Goal: Information Seeking & Learning: Learn about a topic

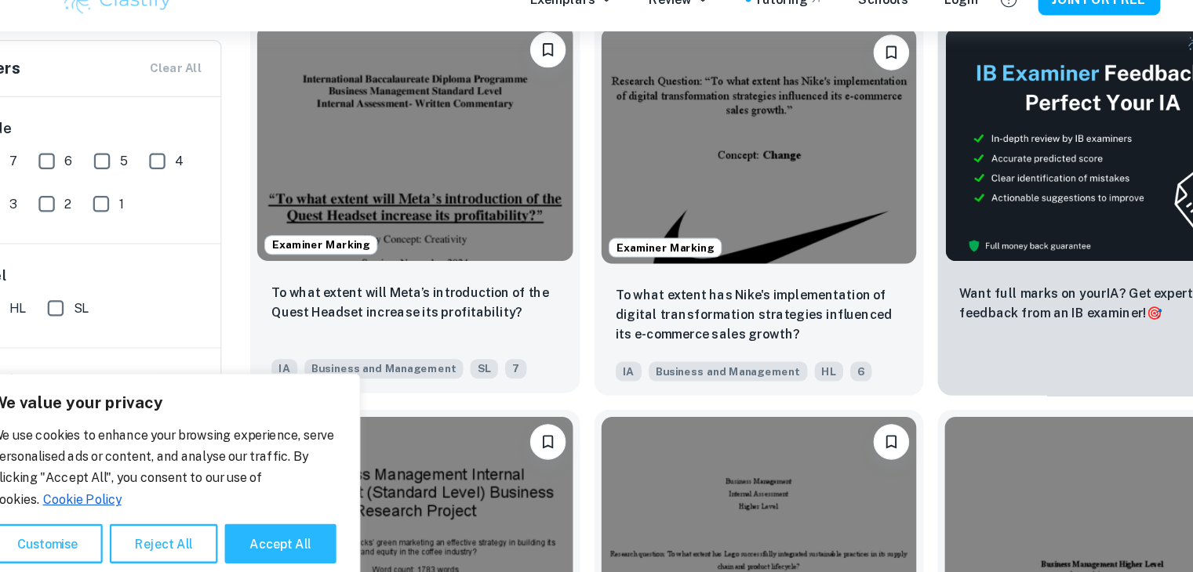
scroll to position [508, 0]
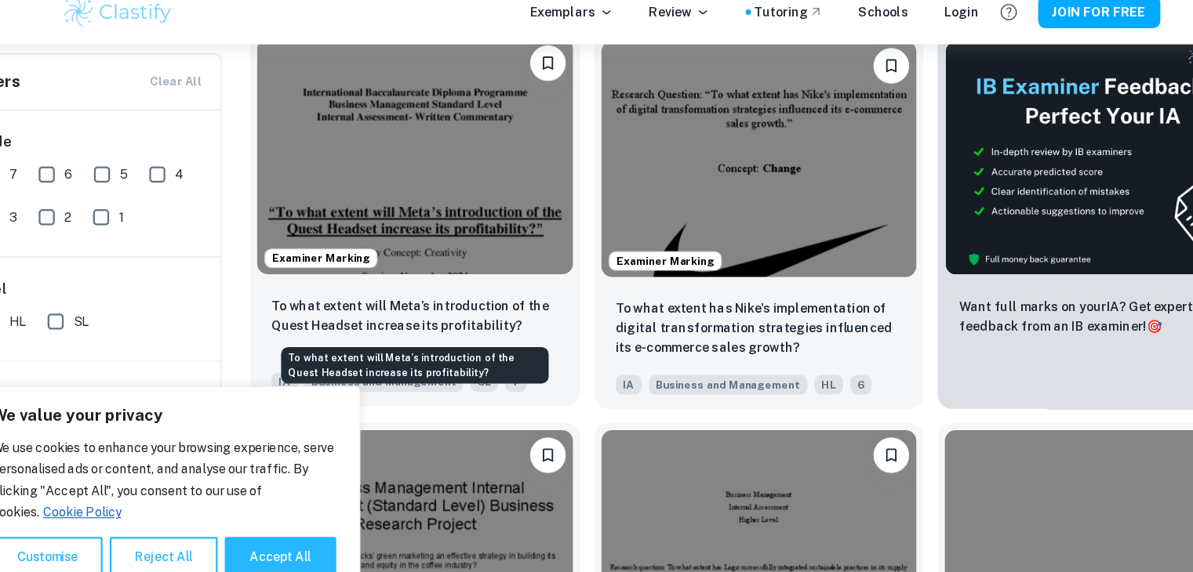
click at [468, 296] on p "To what extent will Meta’s introduction of the Quest Headset increase its profi…" at bounding box center [424, 295] width 253 height 35
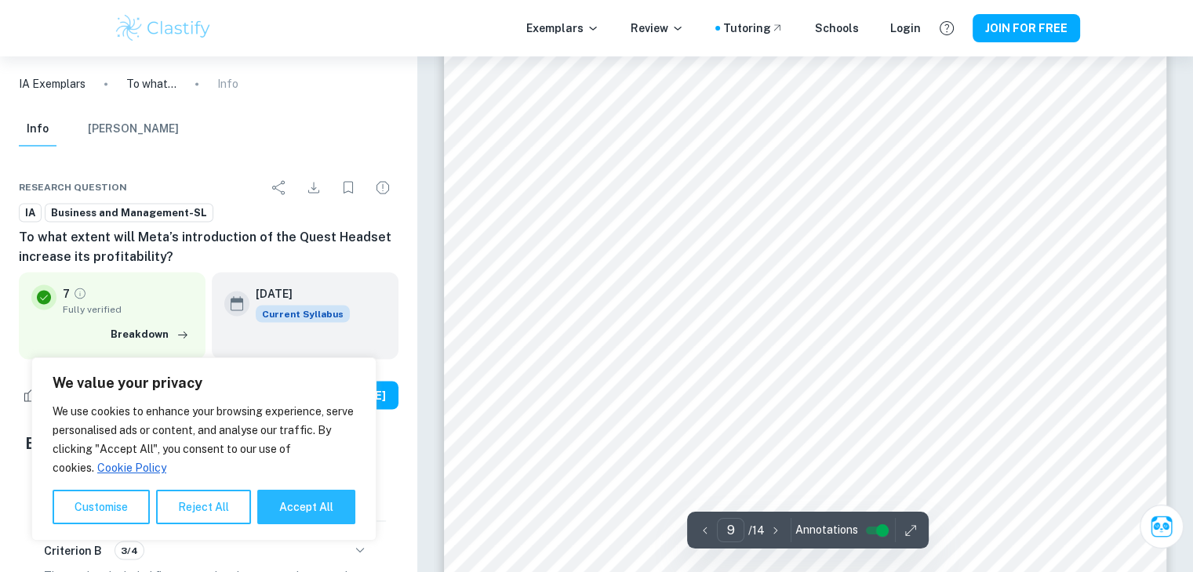
scroll to position [8706, 0]
type input "10"
click at [313, 186] on icon "Download" at bounding box center [313, 187] width 19 height 19
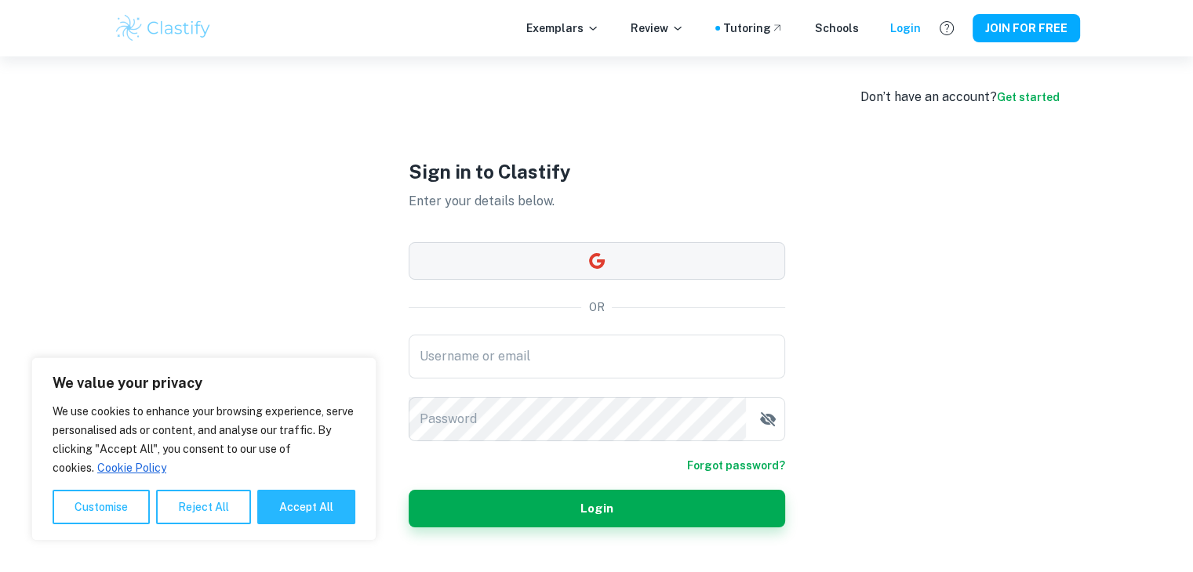
click at [496, 258] on button "button" at bounding box center [597, 261] width 376 height 38
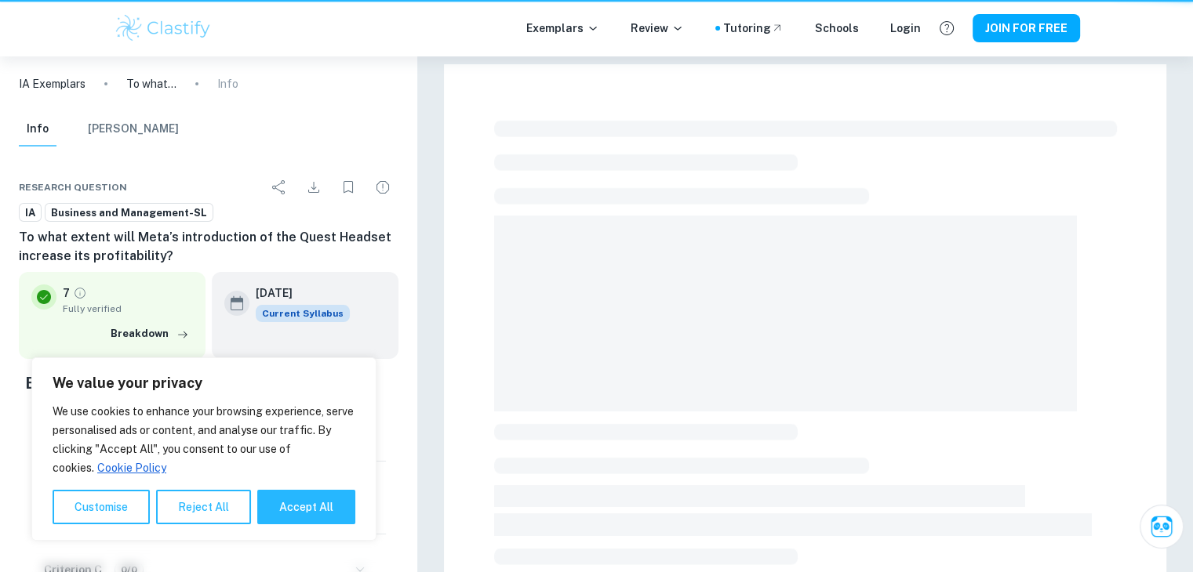
scroll to position [522, 0]
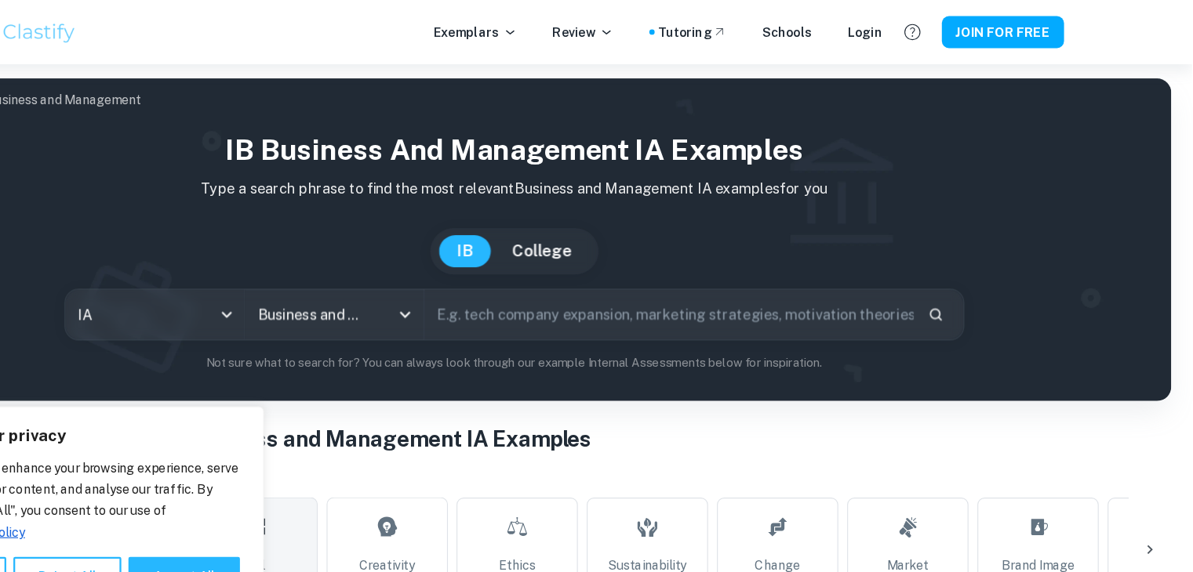
click at [593, 278] on input "text" at bounding box center [733, 277] width 430 height 44
type input "j"
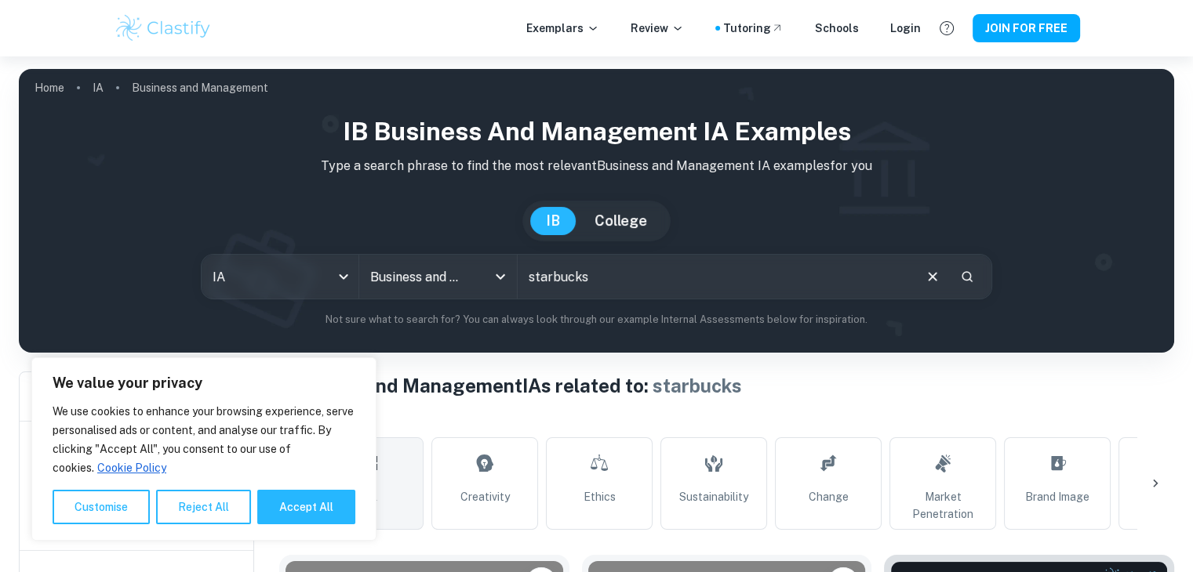
click at [596, 278] on input "starbucks" at bounding box center [715, 277] width 394 height 44
paste input "Should Starbucks expand its mobile app loyalty scheme in Japan to increase cust…"
click at [695, 277] on input "Should Starbucks expand its mobile app loyalty scheme in Japan to increase cust…" at bounding box center [715, 277] width 394 height 44
click at [614, 282] on input "Should Starbucks expand its mobile app loyalty scheme in Japan to increase cust…" at bounding box center [715, 277] width 394 height 44
type input "spotify"
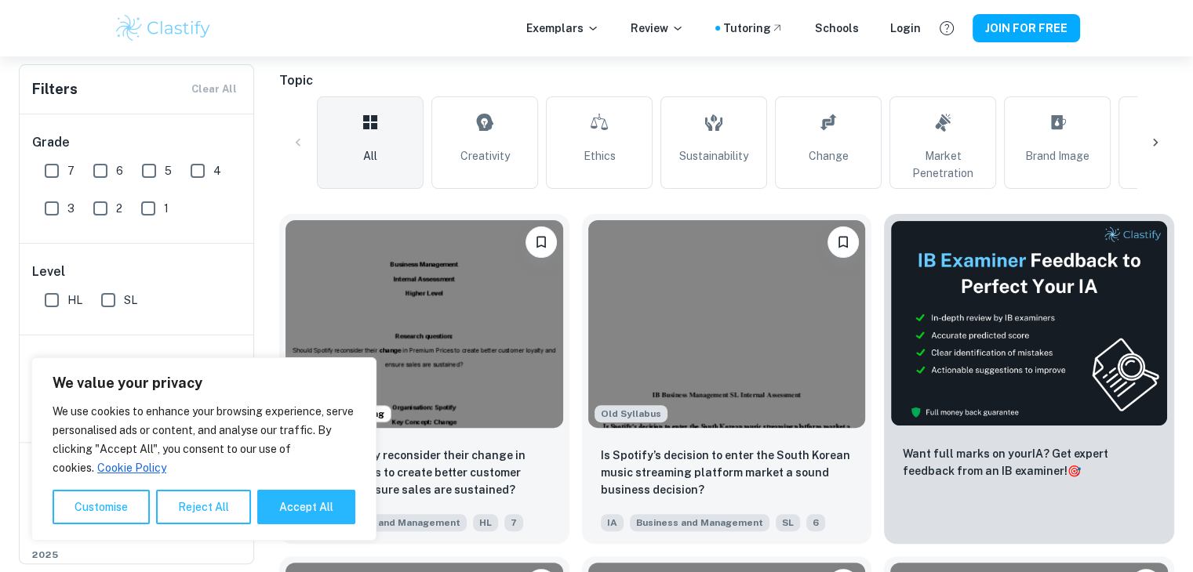
scroll to position [511, 0]
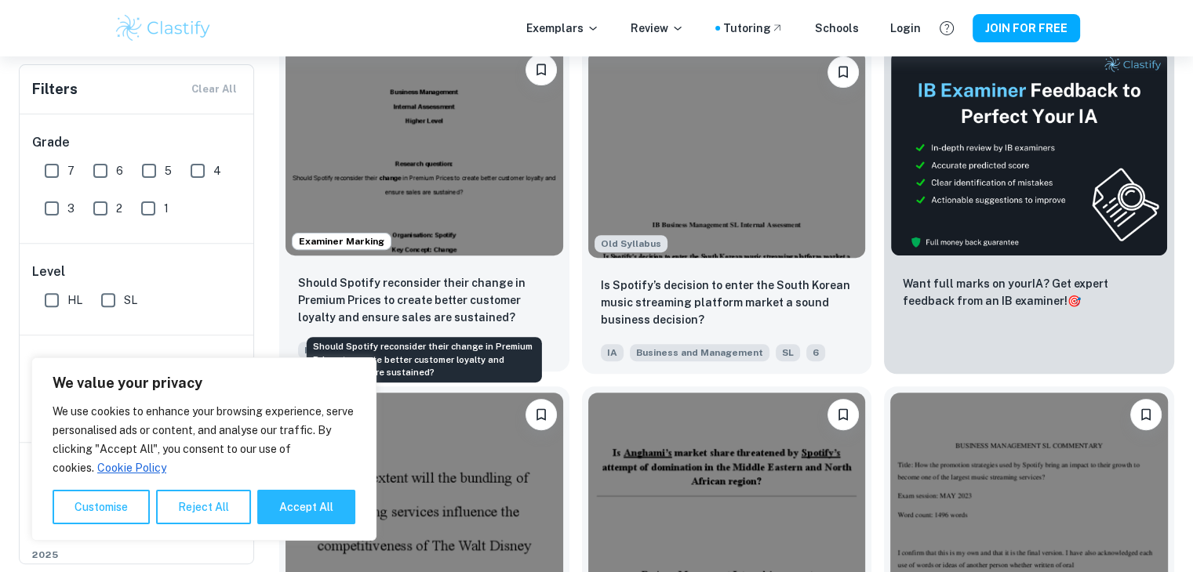
click at [489, 301] on p "Should Spotify reconsider their change in Premium Prices to create better custo…" at bounding box center [424, 300] width 253 height 52
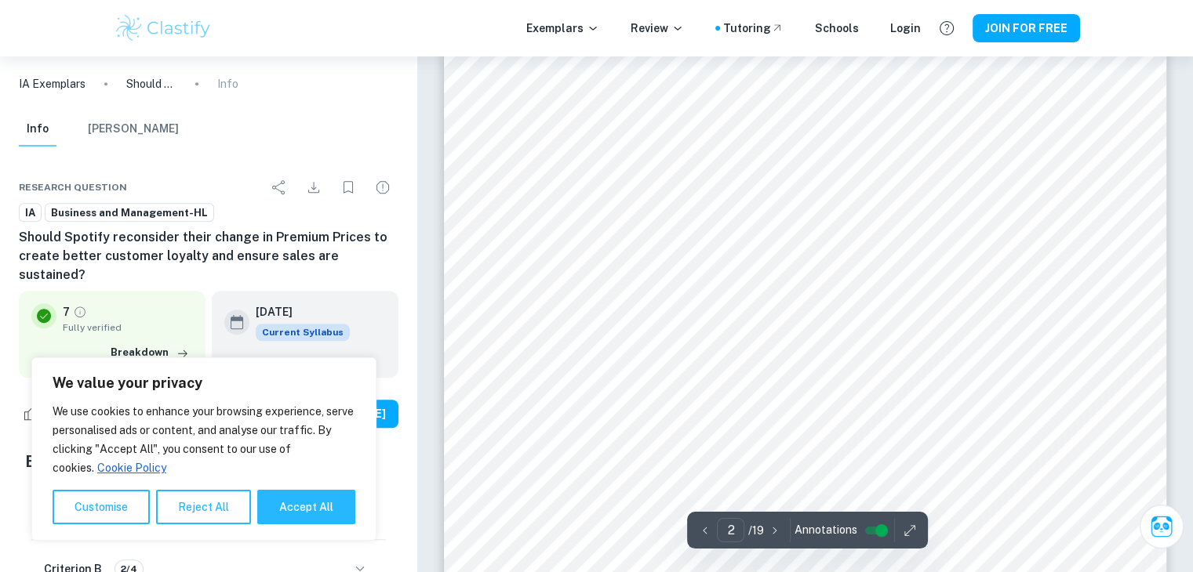
scroll to position [1167, 0]
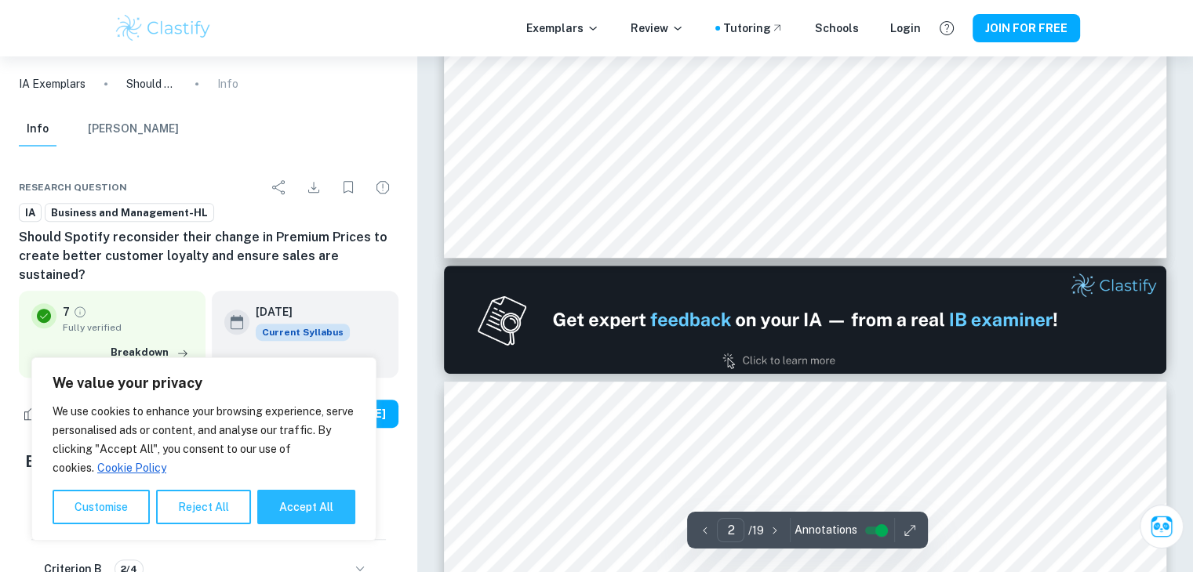
type input "1"
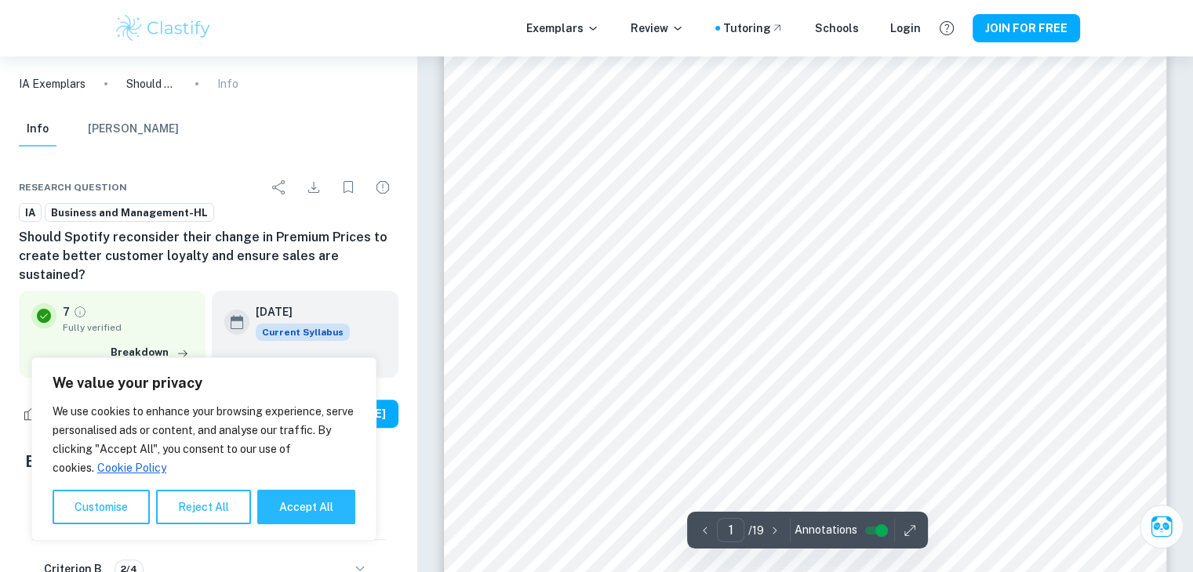
scroll to position [395, 0]
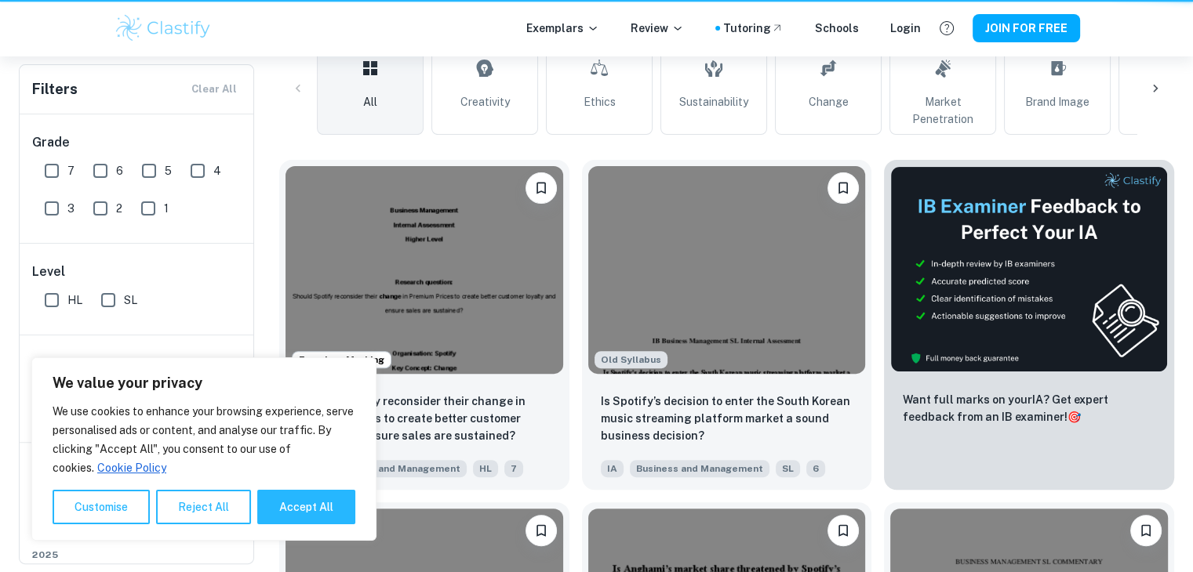
scroll to position [511, 0]
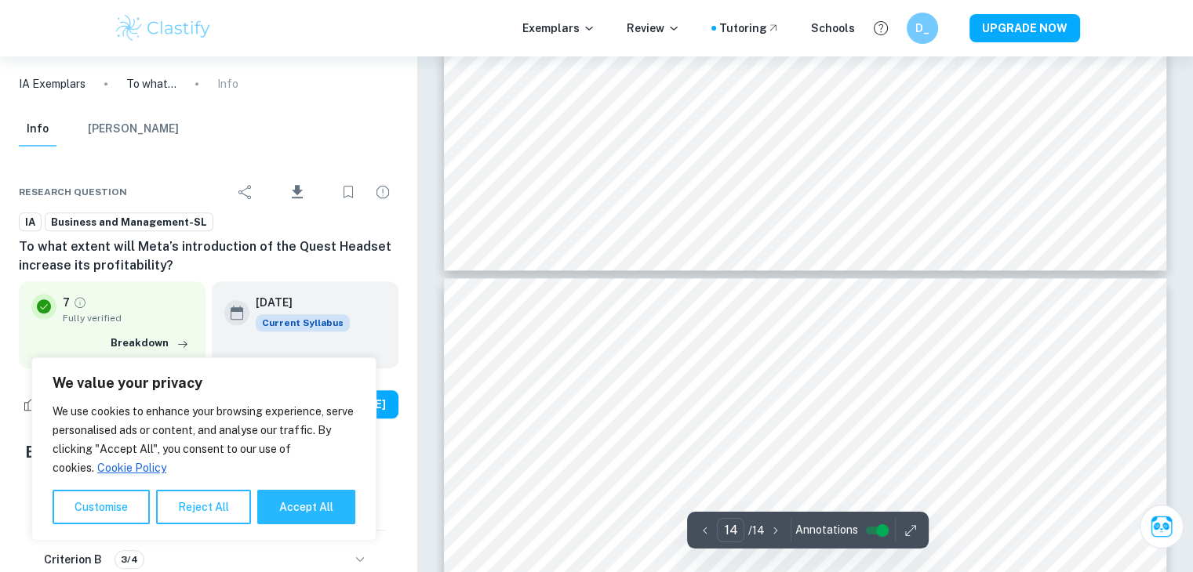
scroll to position [14084, 0]
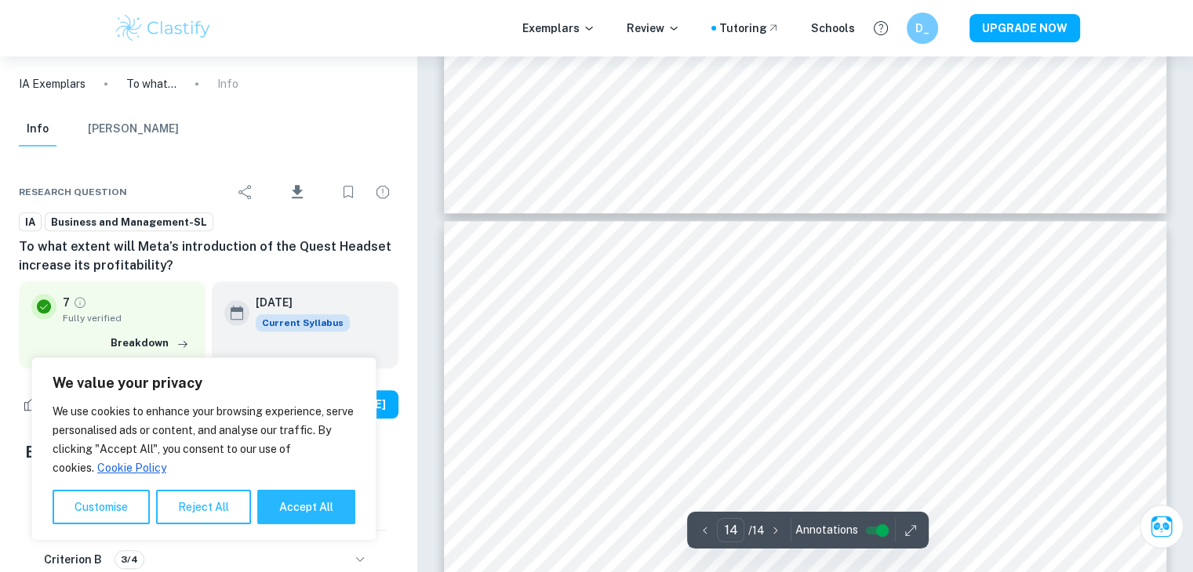
type input "13"
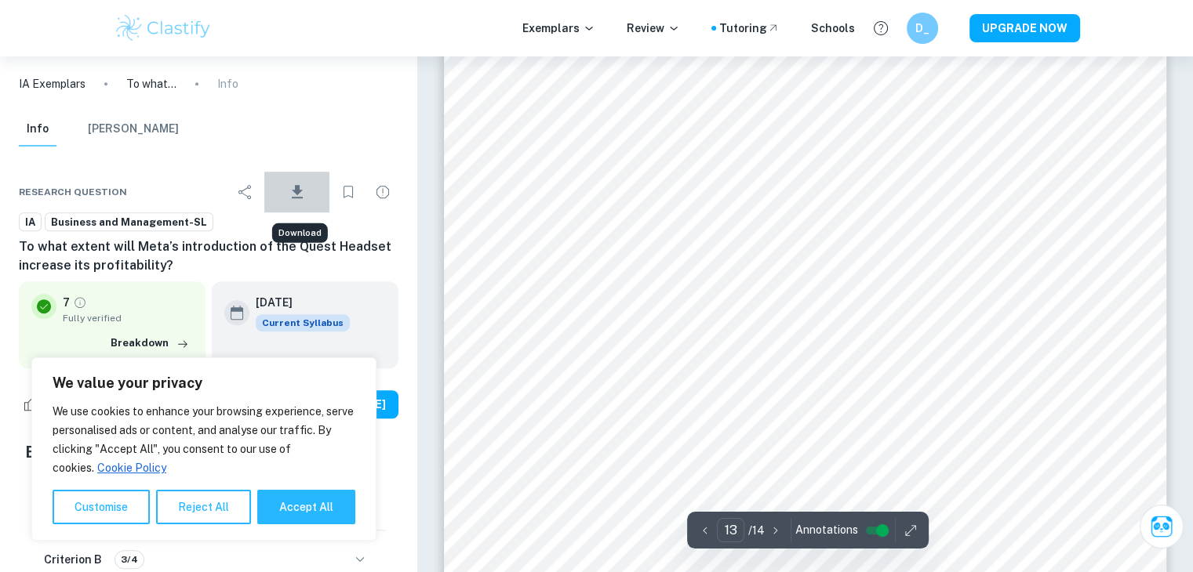
click at [307, 192] on icon "Download" at bounding box center [297, 192] width 19 height 19
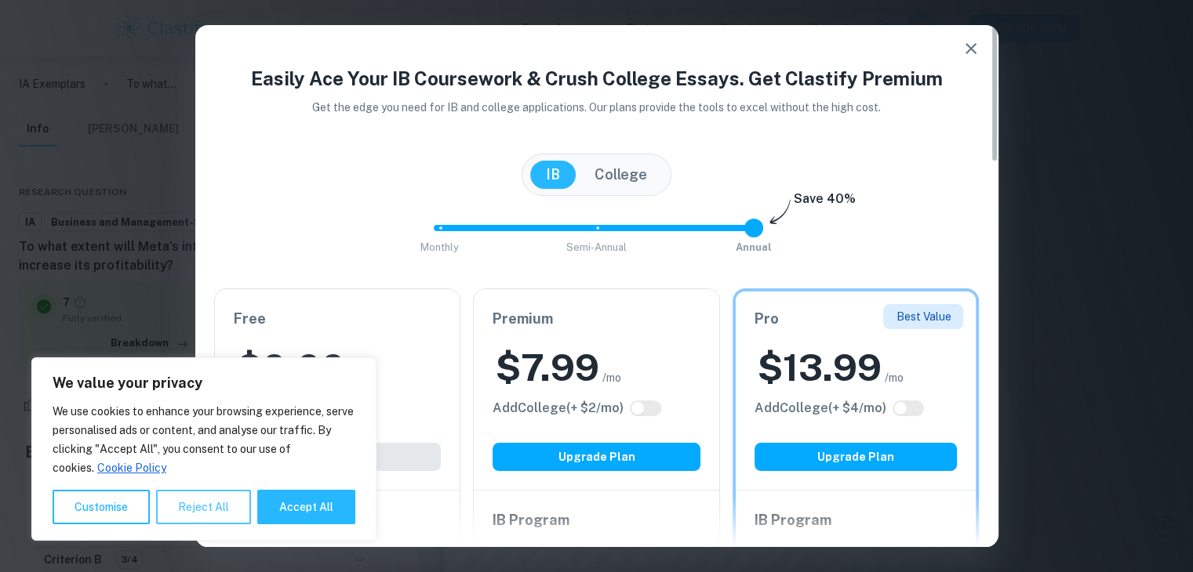
click at [185, 506] on button "Reject All" at bounding box center [203, 507] width 95 height 35
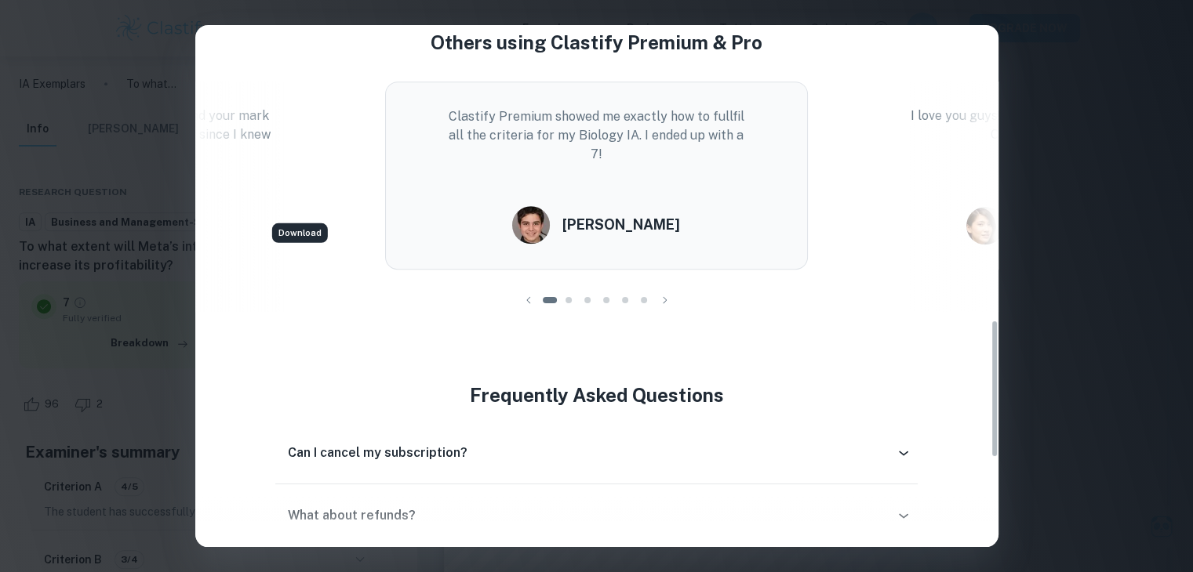
scroll to position [1454, 0]
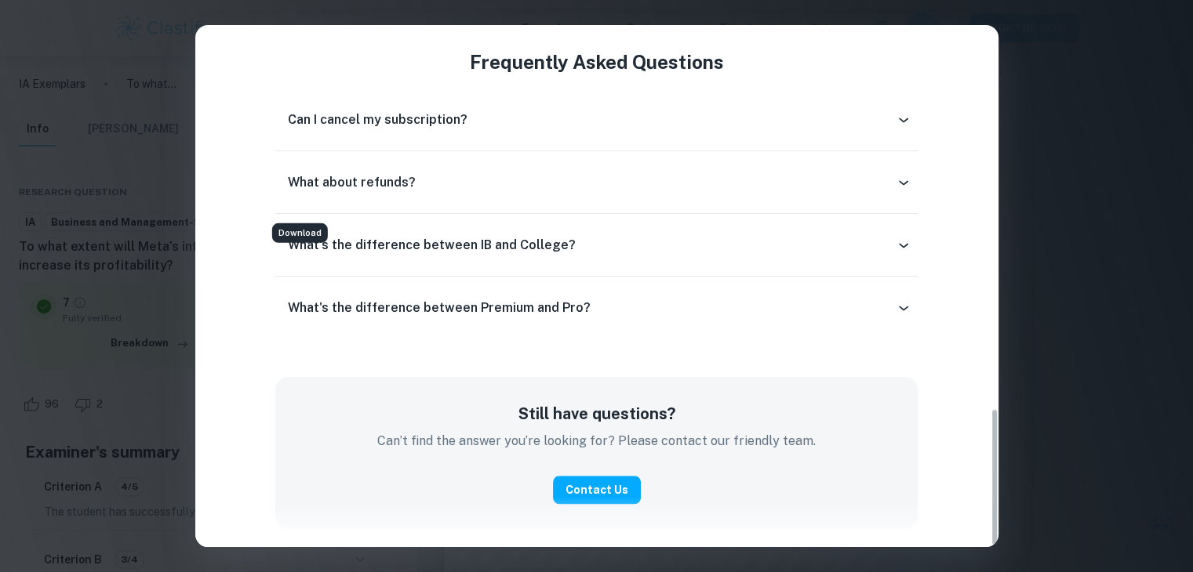
click at [1064, 267] on div "Easily Ace Your IB Coursework & Crush College Essays. Get Clastify Premium Get …" at bounding box center [596, 286] width 1193 height 572
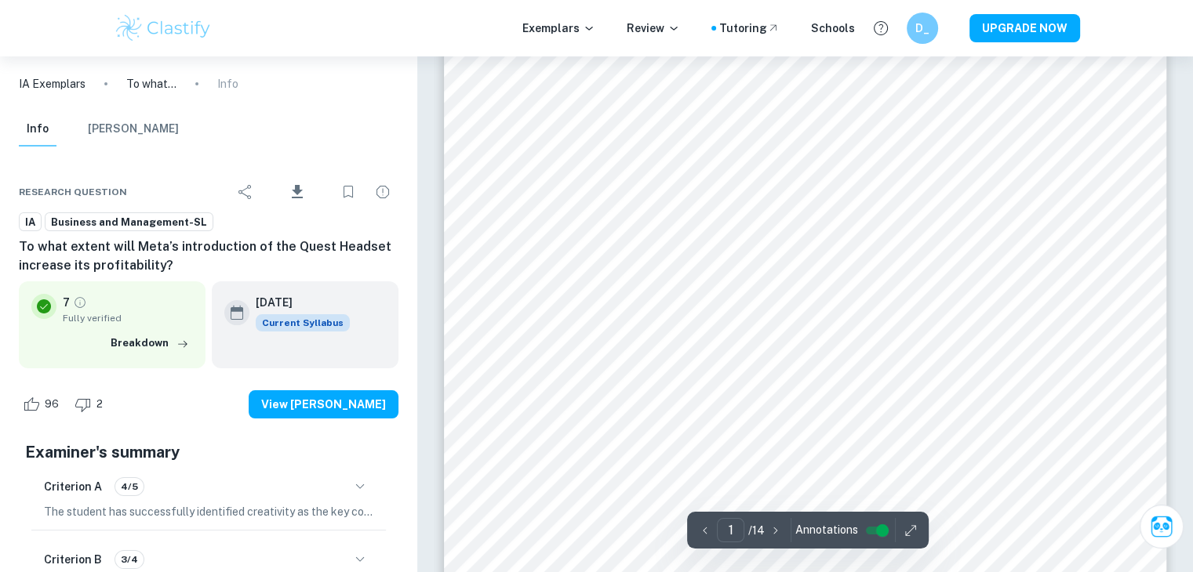
scroll to position [46, 0]
